Goal: Contribute content: Contribute content

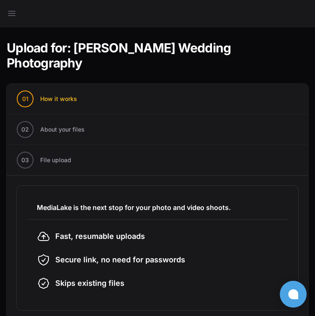
click at [162, 132] on li "02 About your files" at bounding box center [158, 129] width 302 height 31
click at [156, 161] on li "03 File upload" at bounding box center [158, 160] width 302 height 31
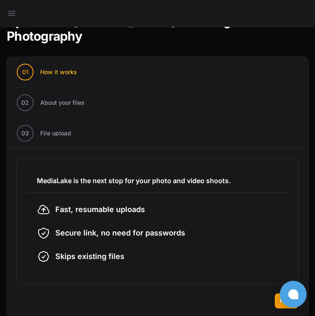
scroll to position [42, 0]
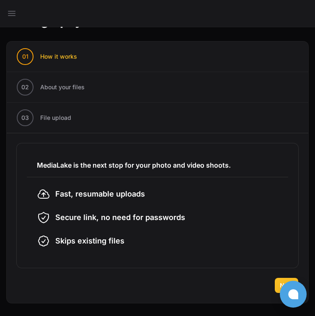
click at [280, 281] on span "Next" at bounding box center [286, 285] width 13 height 8
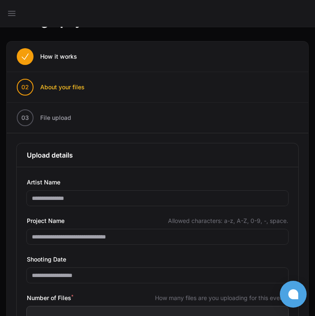
scroll to position [106, 0]
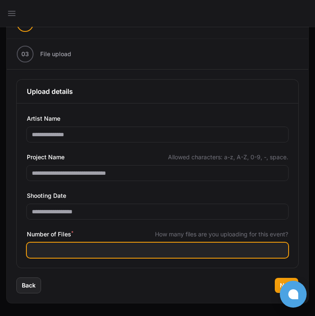
click at [53, 249] on input "Number of Files *" at bounding box center [158, 250] width 262 height 15
type input "****"
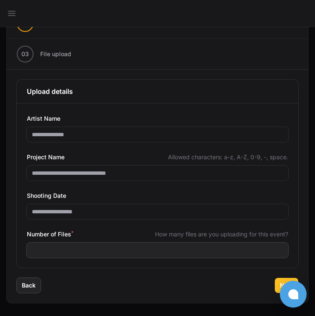
click at [278, 281] on button "Next" at bounding box center [286, 285] width 23 height 15
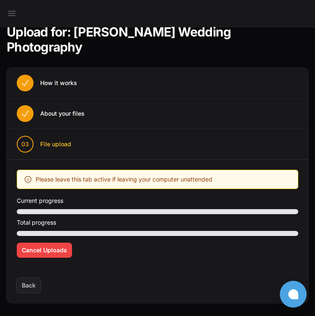
scroll to position [32, 0]
